Goal: Navigation & Orientation: Find specific page/section

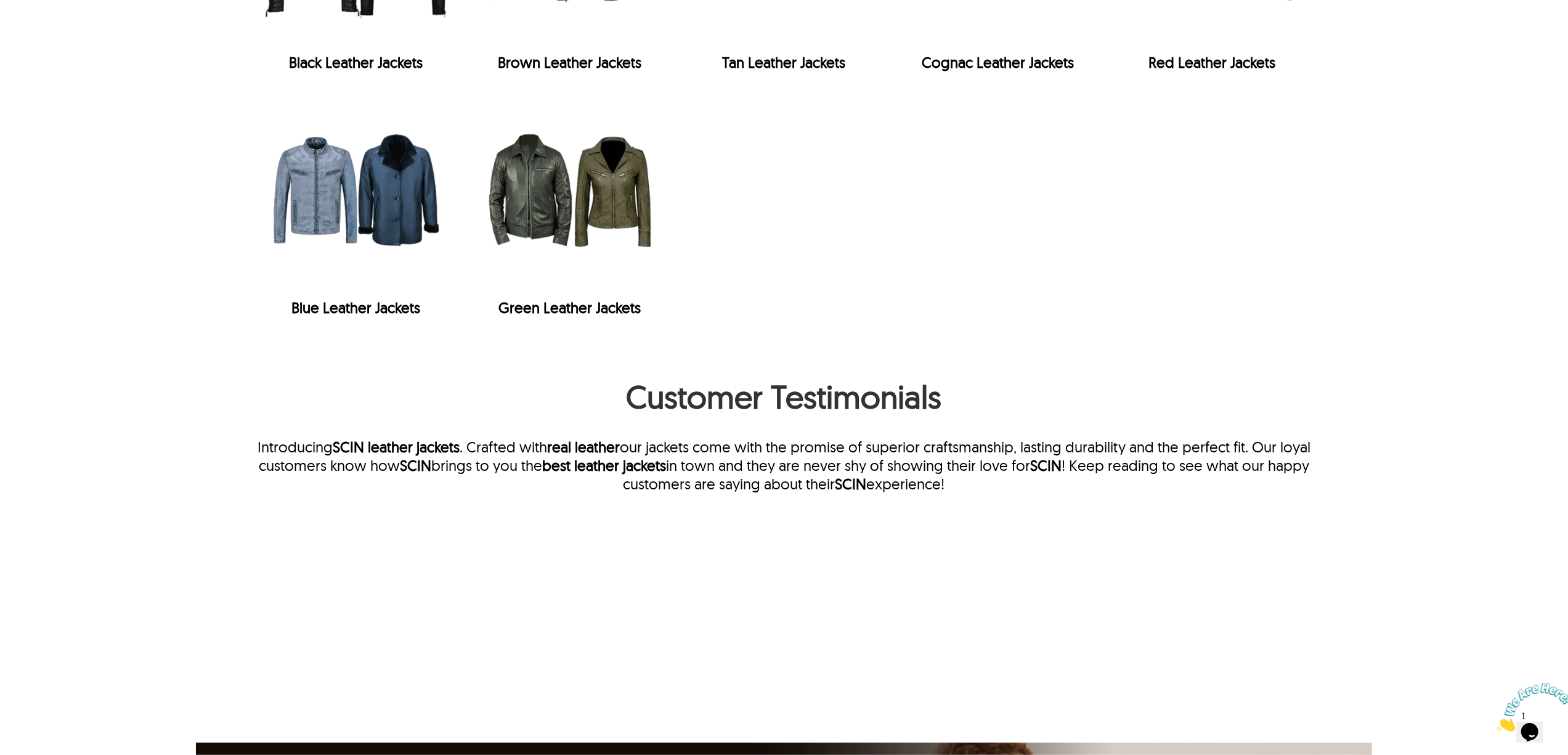
scroll to position [2958, 0]
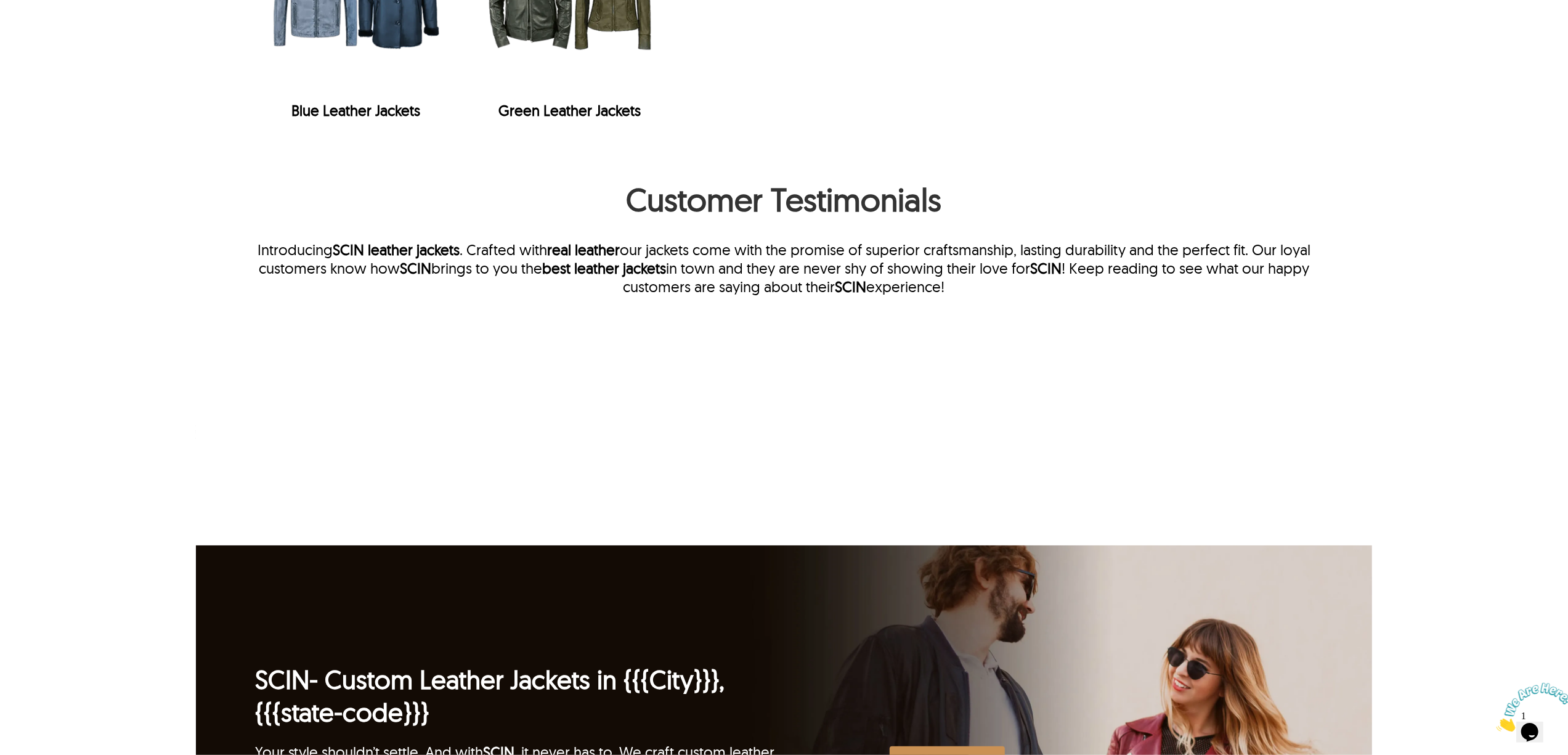
click at [711, 193] on h1 "Customer Testimonials" at bounding box center [784, 202] width 1059 height 46
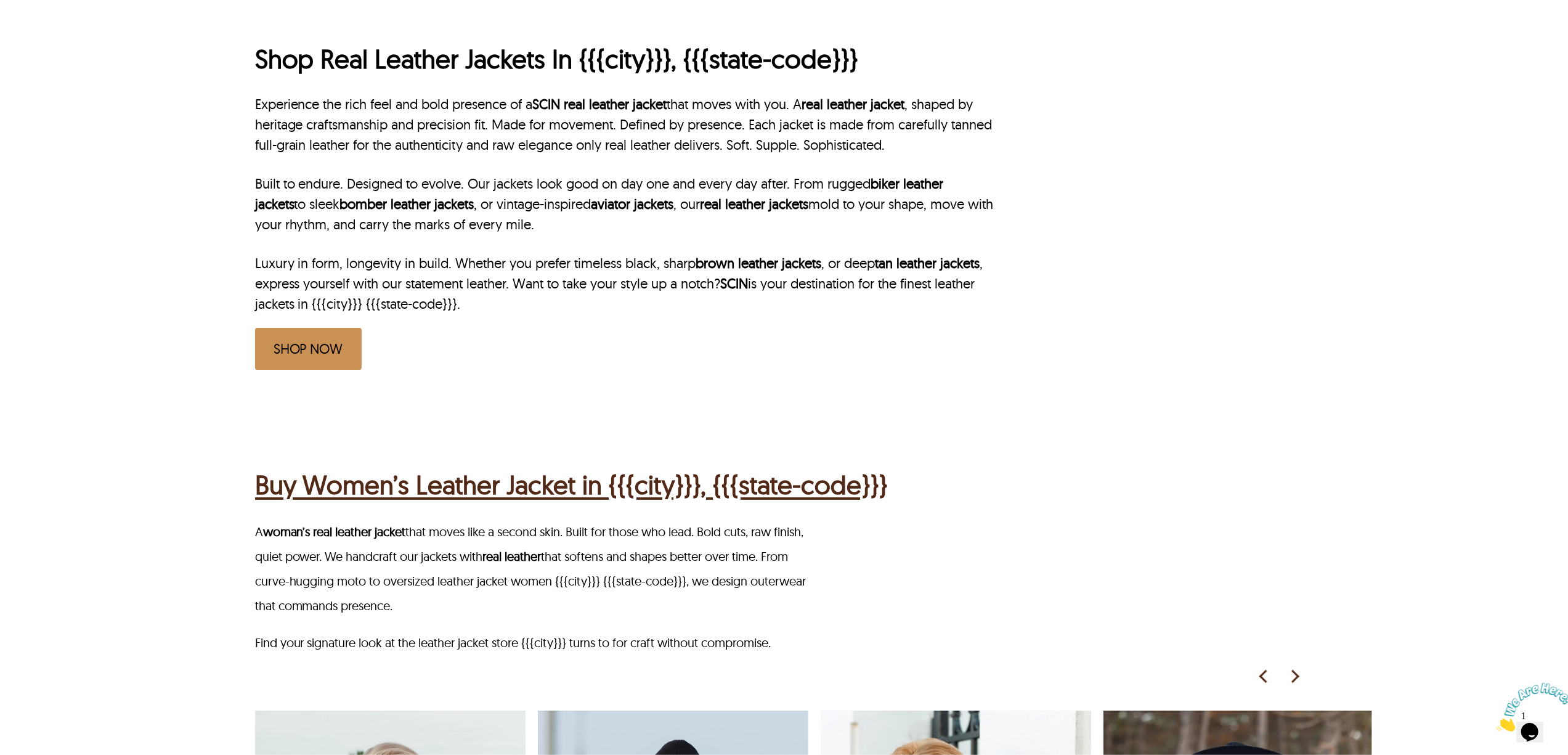
scroll to position [0, 0]
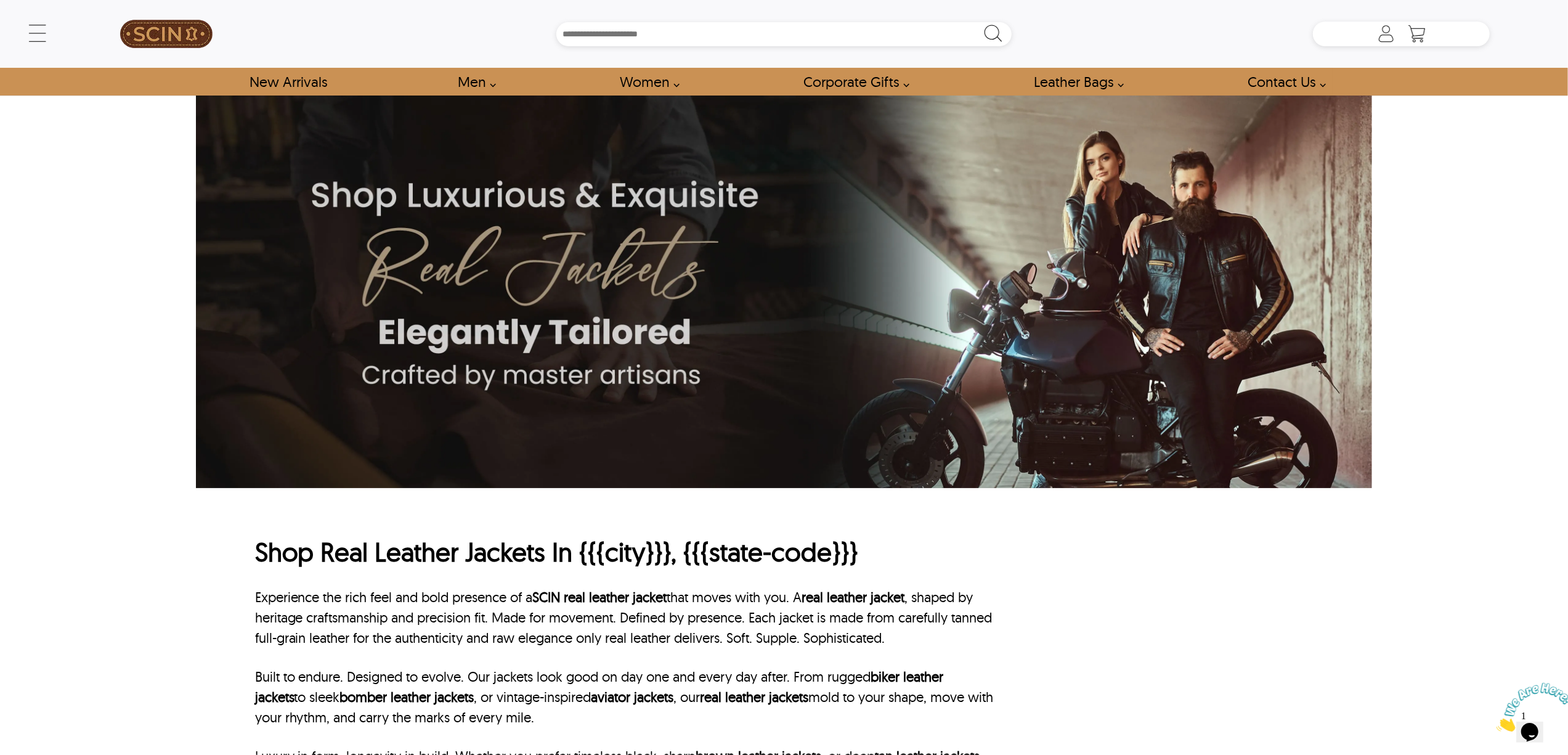
click at [1247, 502] on div "Shop Real Leather Jackets In {{{city}}}, {{{state-code}}} Experience the rich f…" at bounding box center [784, 693] width 1059 height 410
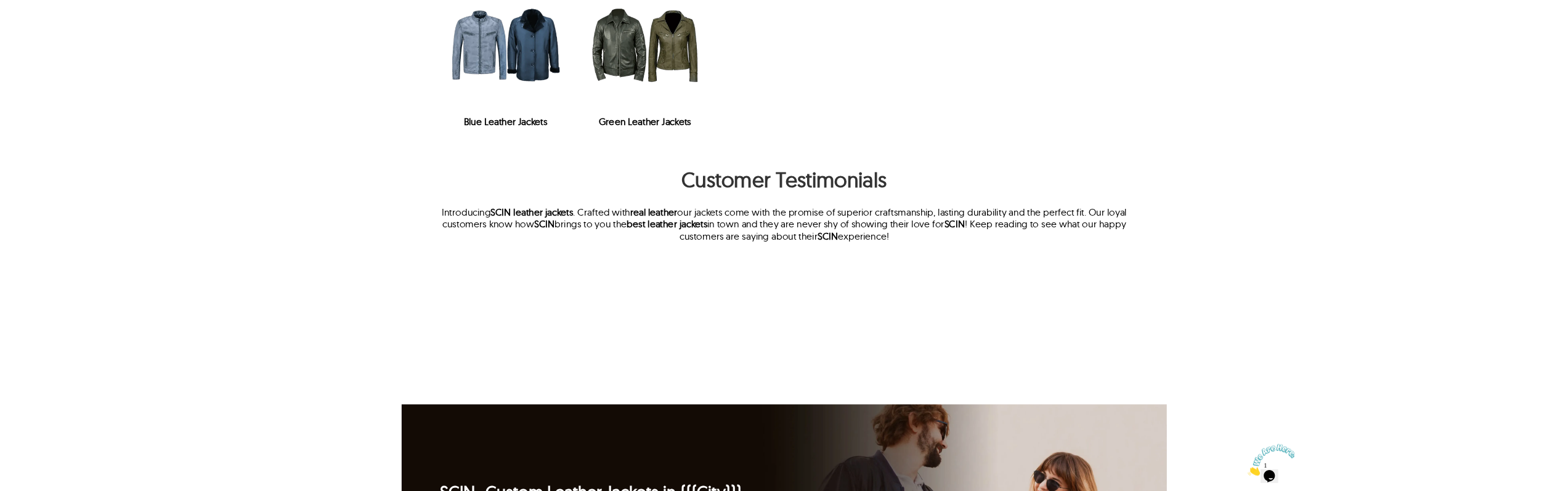
scroll to position [2794, 0]
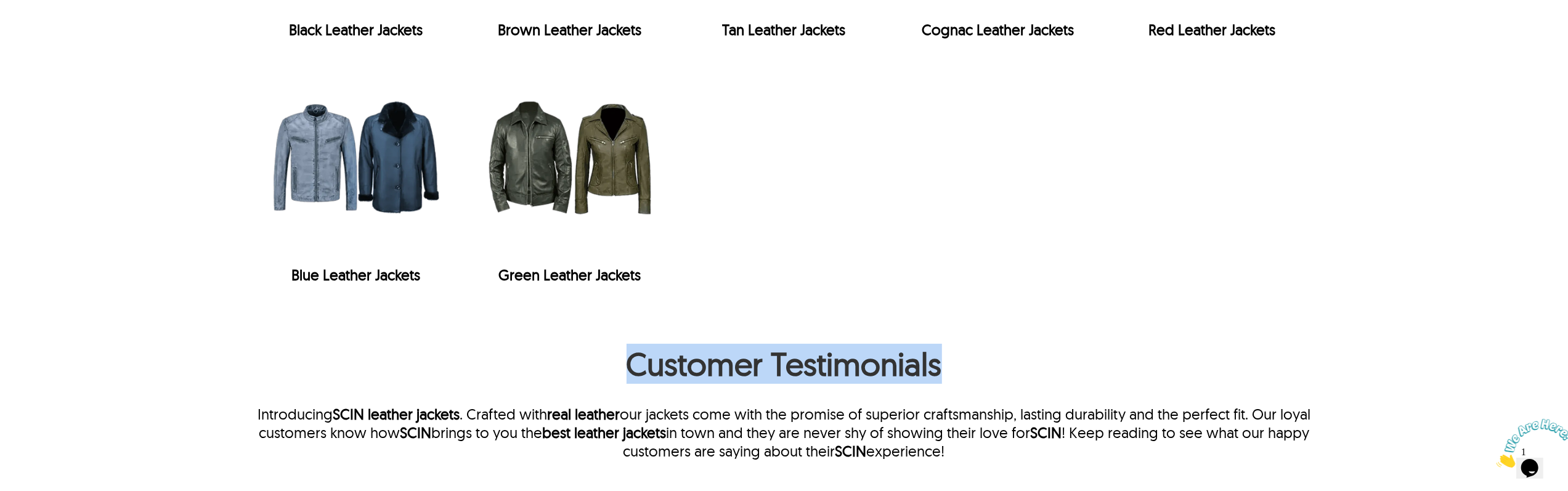
drag, startPoint x: 620, startPoint y: 366, endPoint x: 1092, endPoint y: 366, distance: 472.0
click at [1092, 366] on h1 "Customer Testimonials" at bounding box center [784, 367] width 1059 height 46
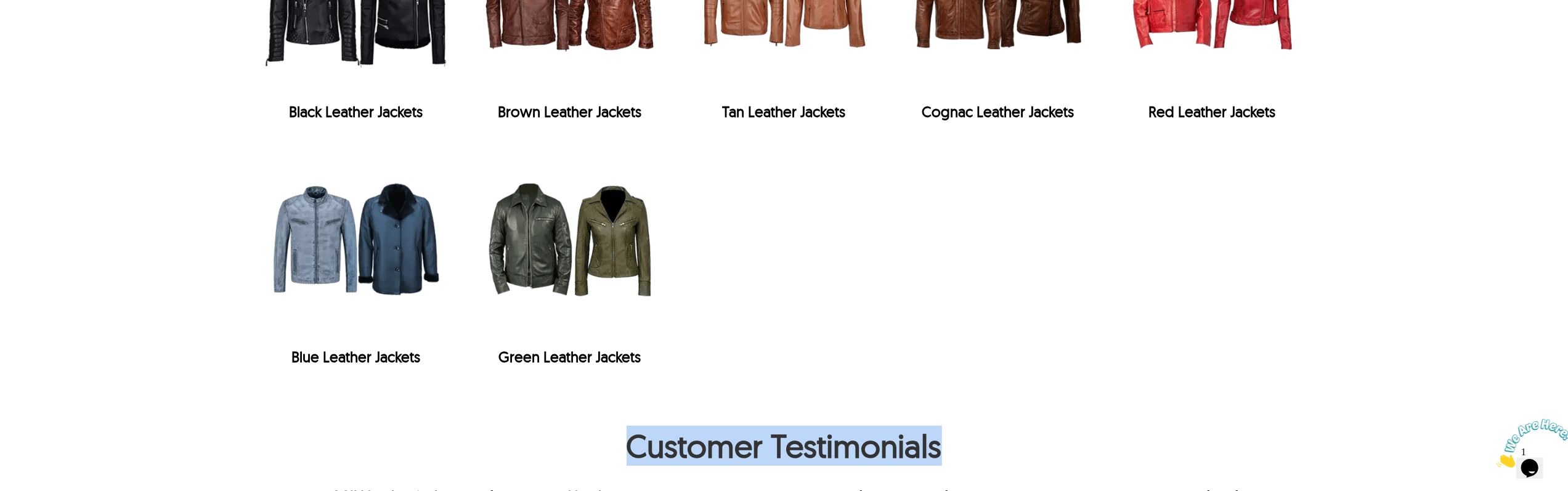
scroll to position [2958, 0]
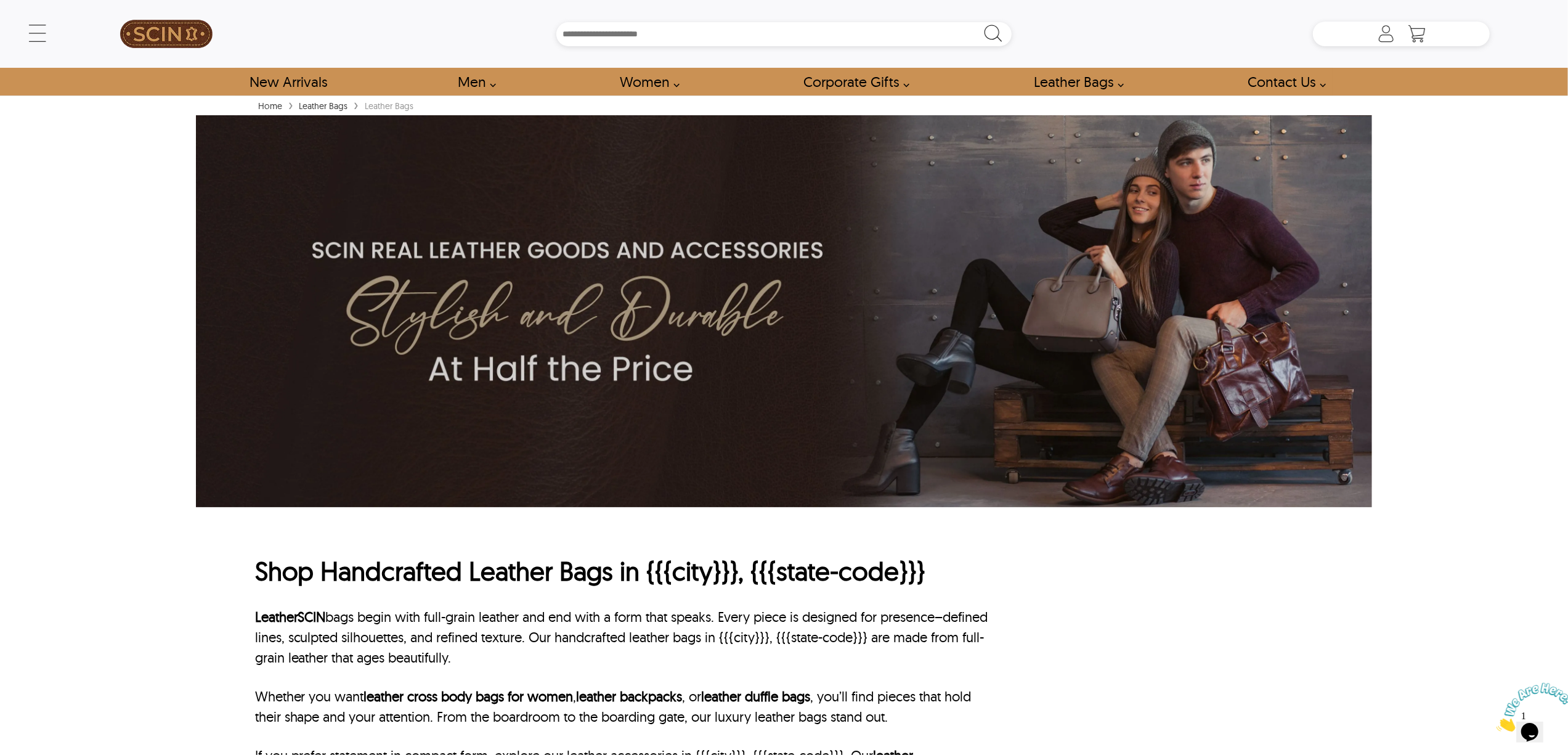
click at [1535, 397] on div "← Menu New Arrivals Men Leather Jackets Aviator Leather Jackets Bomber Leather …" at bounding box center [784, 378] width 1568 height 755
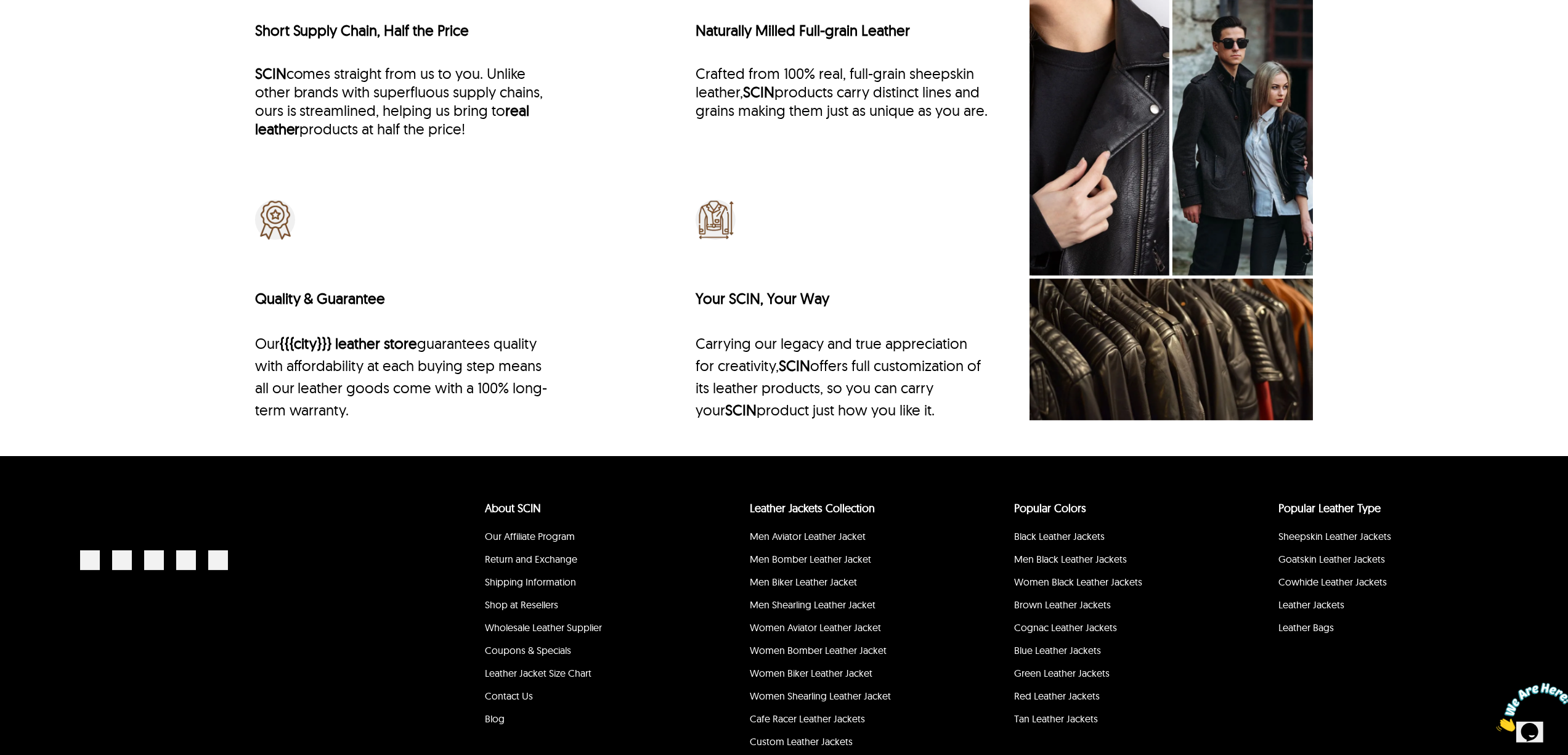
scroll to position [4753, 0]
